Goal: Information Seeking & Learning: Learn about a topic

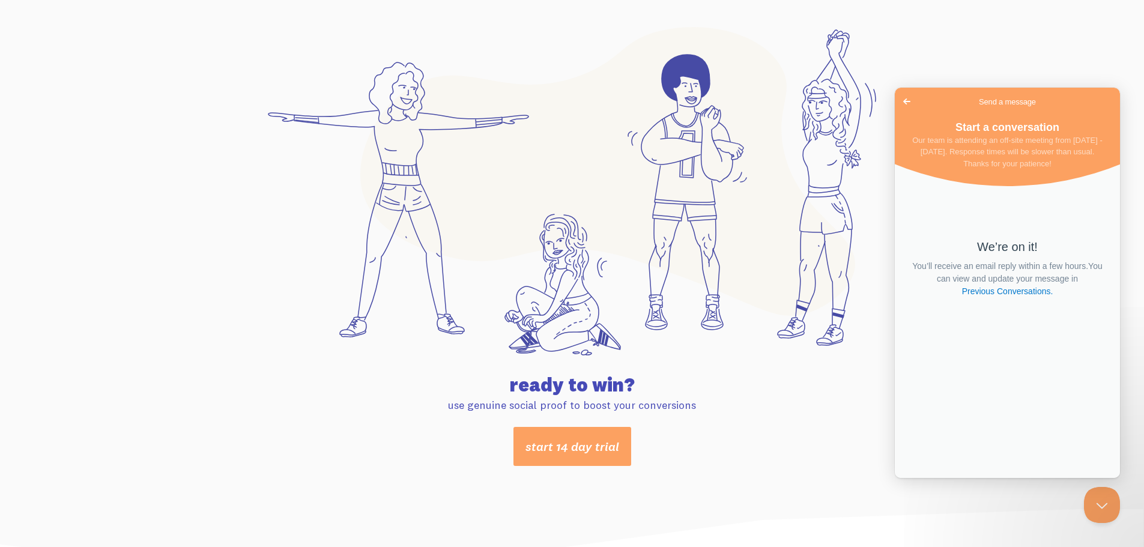
scroll to position [6319, 0]
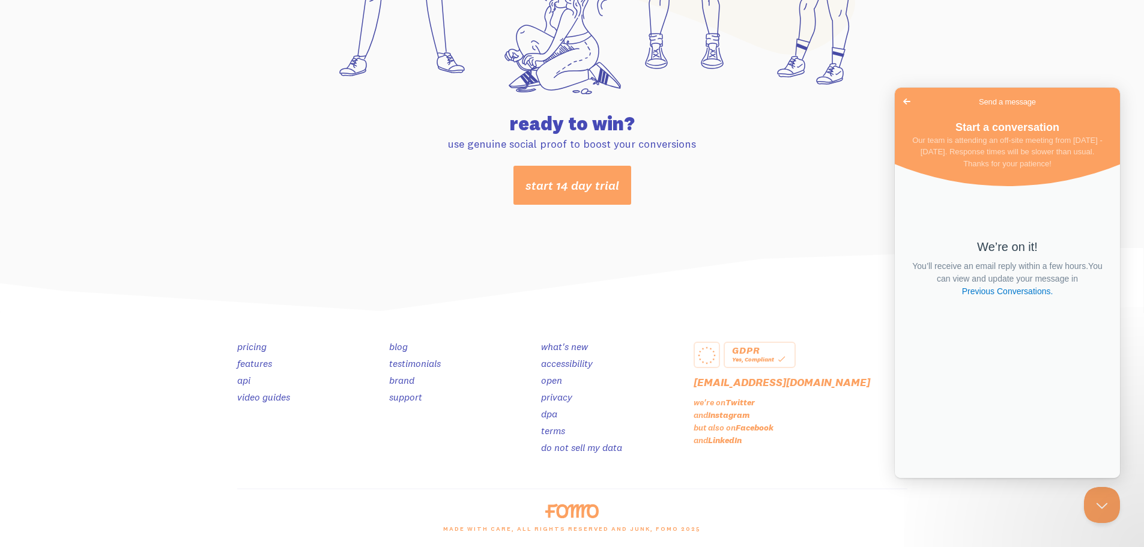
click at [395, 377] on link "brand" at bounding box center [401, 380] width 25 height 12
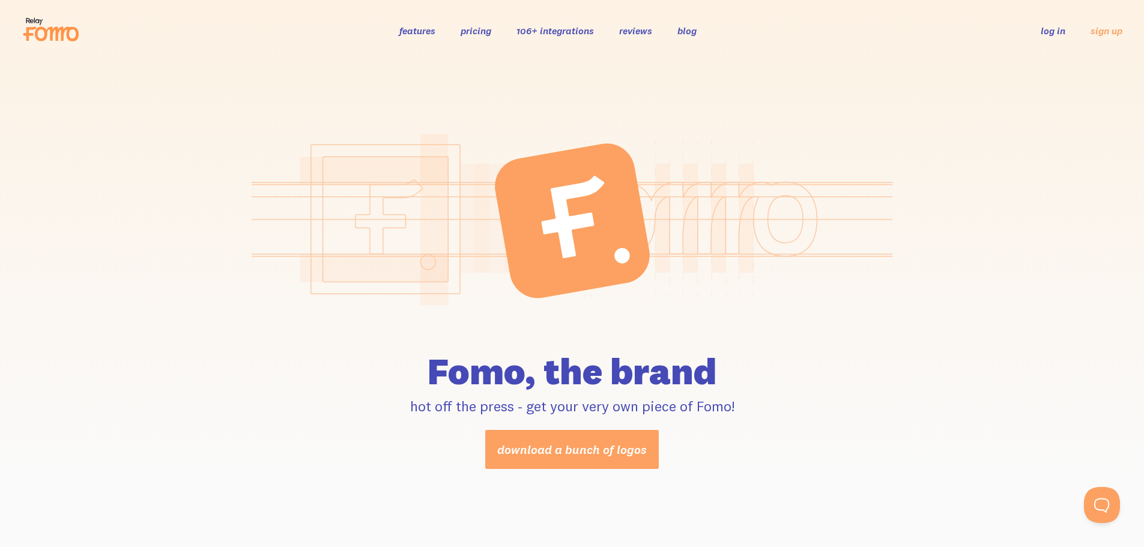
click at [563, 28] on link "106+ integrations" at bounding box center [555, 31] width 77 height 12
